Goal: Navigation & Orientation: Find specific page/section

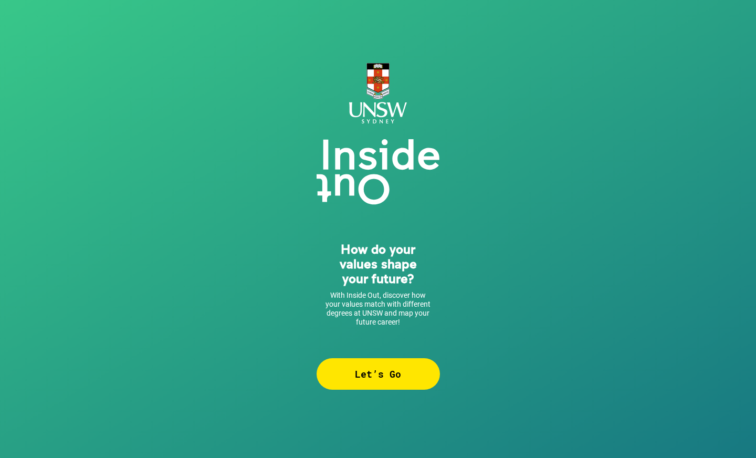
click at [401, 367] on div "Let’s Go" at bounding box center [377, 373] width 123 height 31
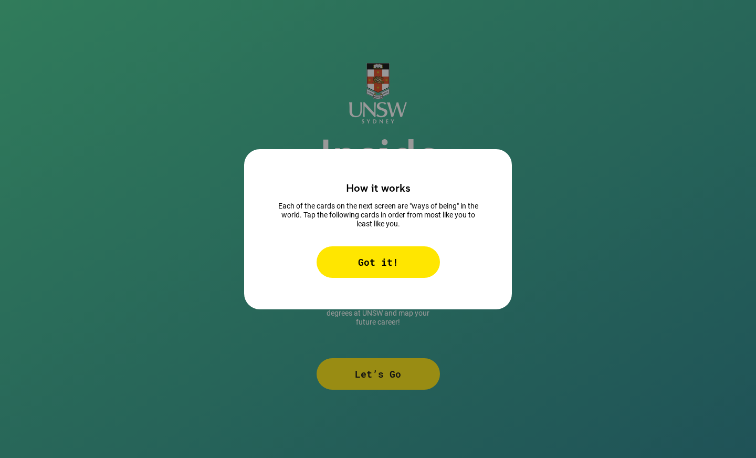
click at [397, 246] on div "Got it!" at bounding box center [377, 261] width 123 height 31
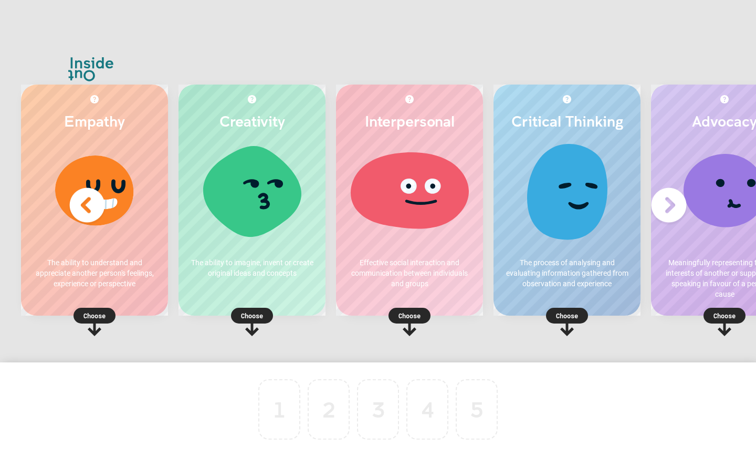
click at [73, 212] on img at bounding box center [87, 205] width 42 height 42
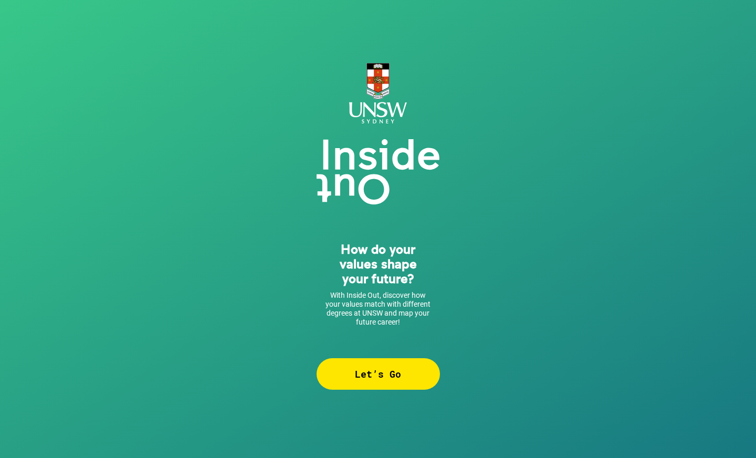
click at [364, 378] on div "Let’s Go" at bounding box center [377, 373] width 123 height 31
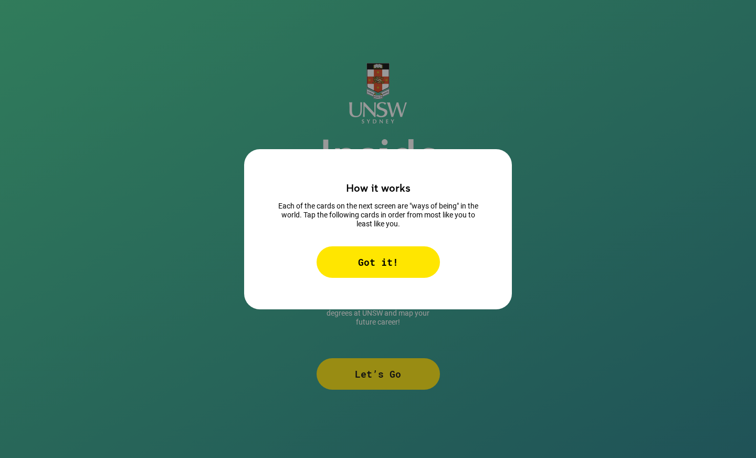
click at [369, 267] on div "Got it!" at bounding box center [377, 261] width 123 height 31
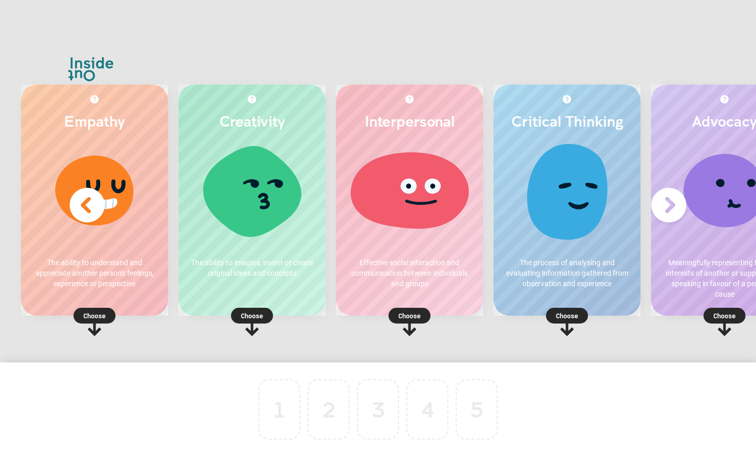
click at [90, 321] on rect at bounding box center [94, 316] width 42 height 16
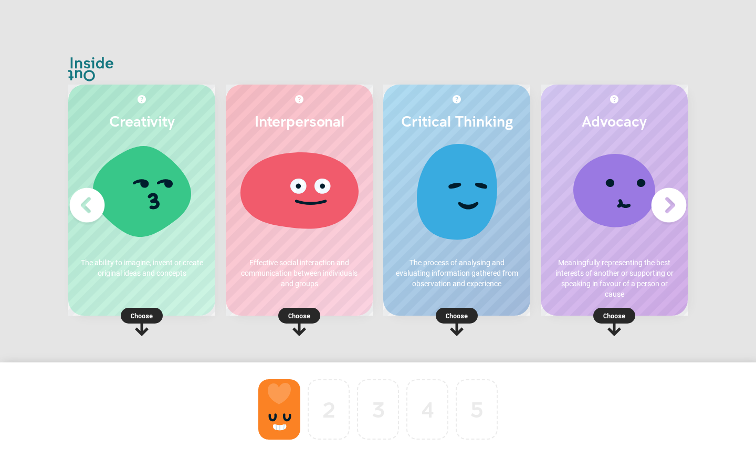
click at [671, 205] on img at bounding box center [669, 205] width 42 height 42
click at [277, 412] on div at bounding box center [279, 409] width 42 height 60
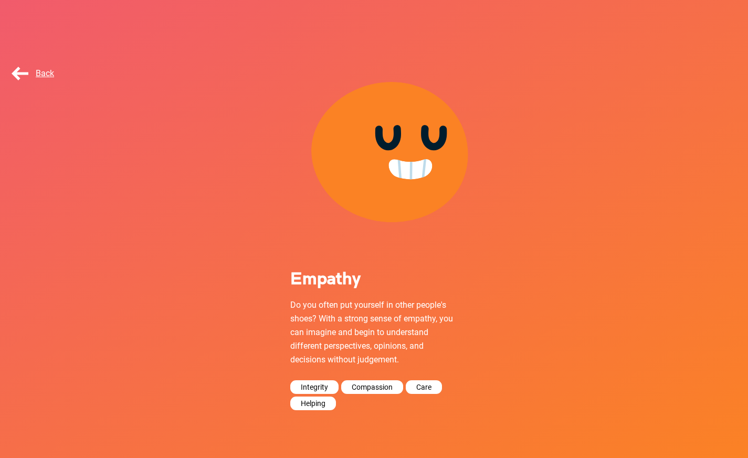
click at [43, 75] on span "Back" at bounding box center [31, 73] width 45 height 10
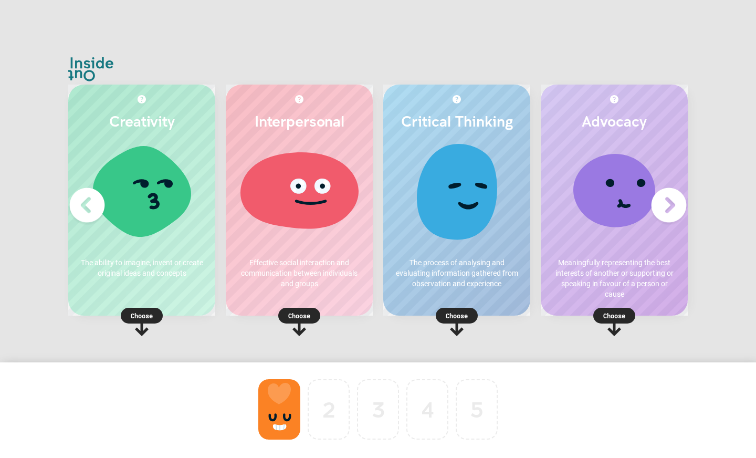
click at [88, 201] on img at bounding box center [87, 205] width 42 height 42
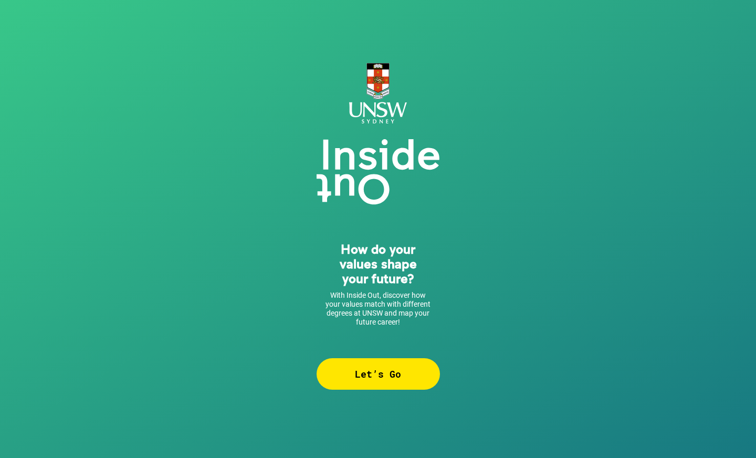
click at [375, 358] on div "Let’s Go" at bounding box center [377, 373] width 123 height 31
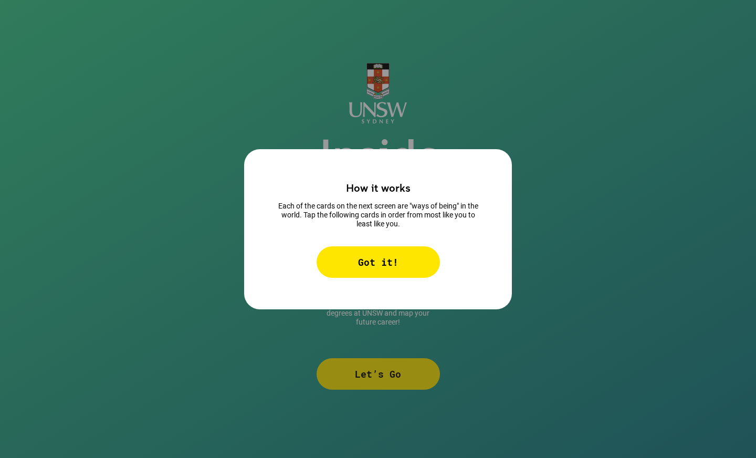
click at [374, 251] on div "Got it!" at bounding box center [377, 261] width 123 height 31
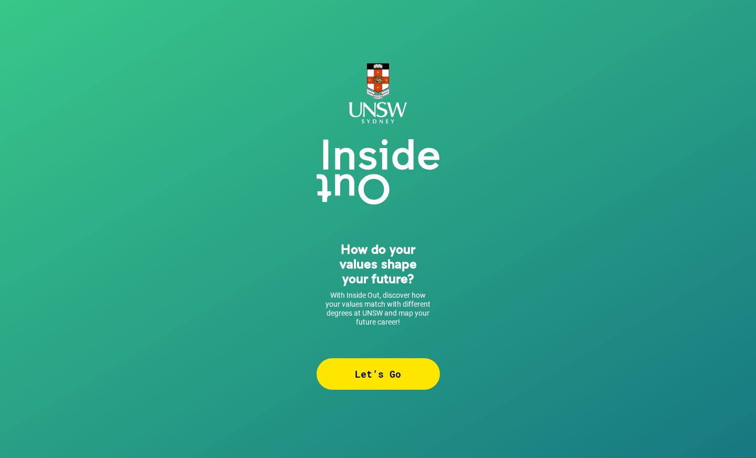
click at [335, 376] on div "Let’s Go" at bounding box center [377, 373] width 123 height 31
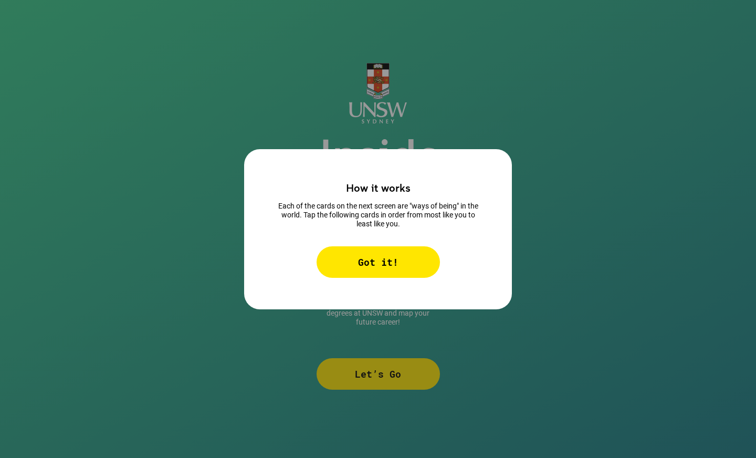
click at [389, 250] on div "Got it!" at bounding box center [377, 261] width 123 height 31
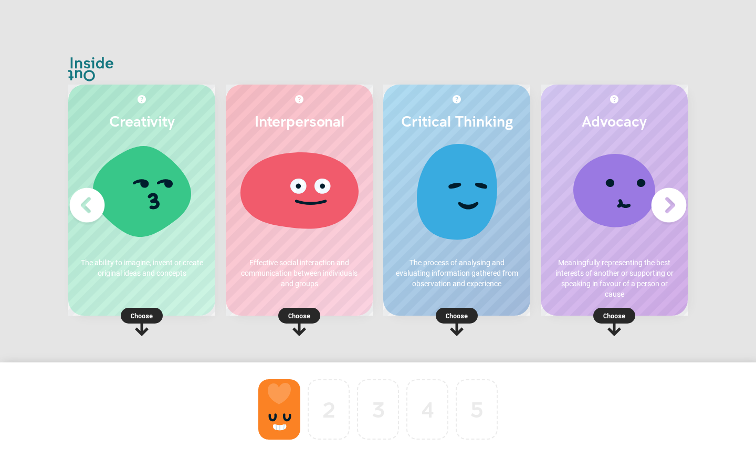
click at [282, 384] on div at bounding box center [279, 409] width 42 height 60
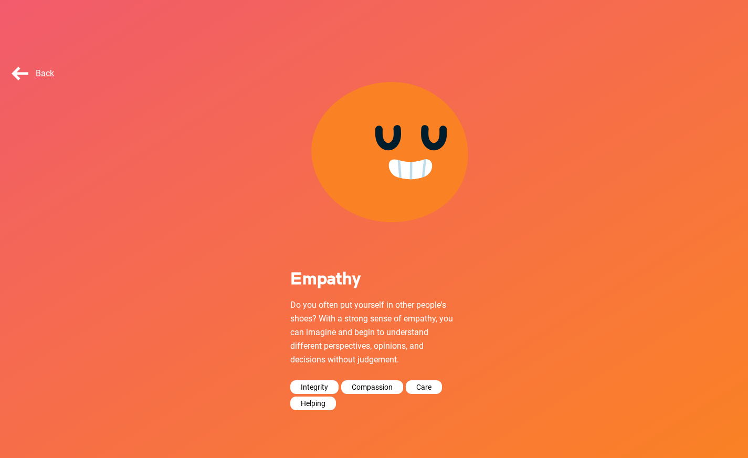
click at [38, 66] on div "Back" at bounding box center [35, 73] width 52 height 21
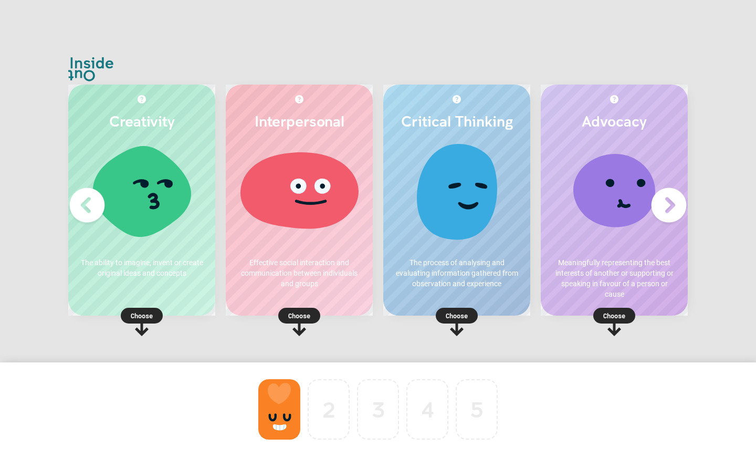
click at [279, 412] on div at bounding box center [279, 409] width 42 height 60
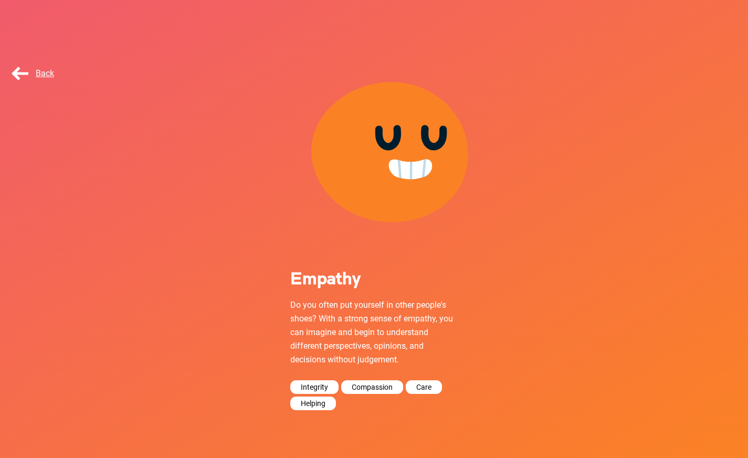
click at [22, 73] on span "Back" at bounding box center [31, 73] width 45 height 10
